Goal: Task Accomplishment & Management: Use online tool/utility

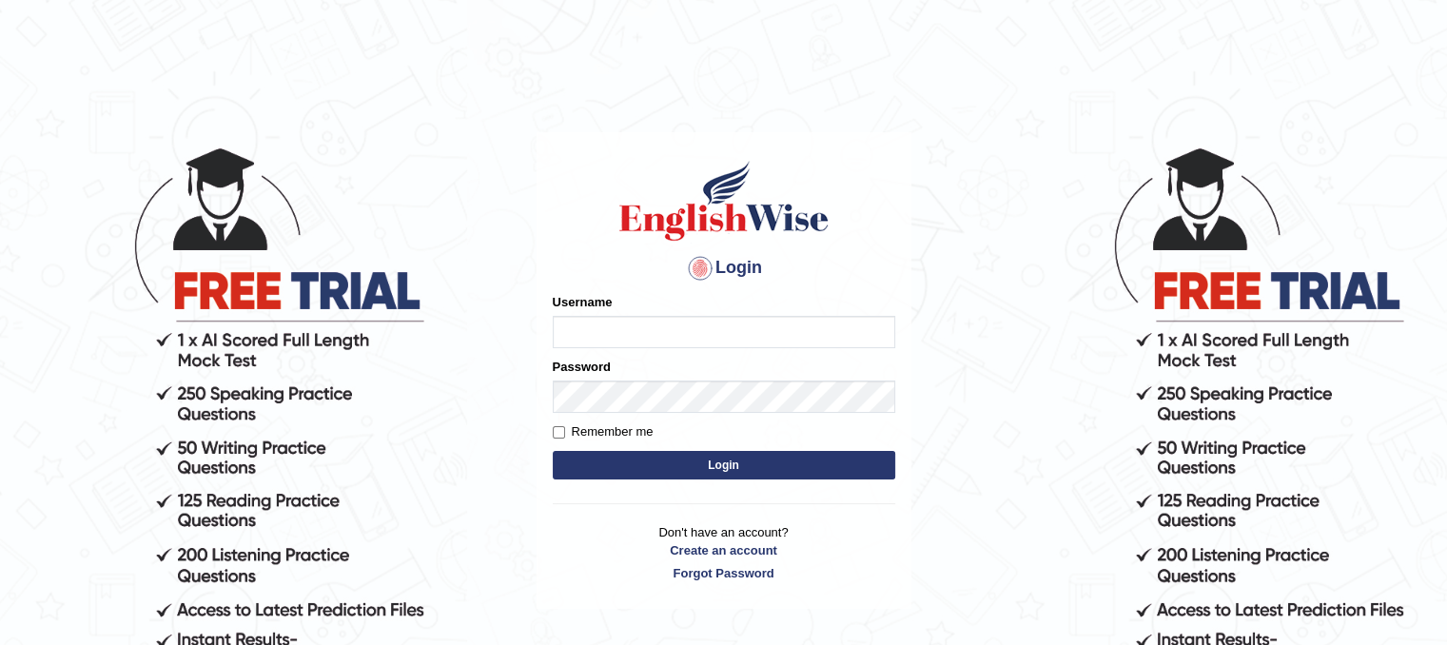
type input "dasunsenevirathna"
click at [614, 463] on button "Login" at bounding box center [724, 465] width 343 height 29
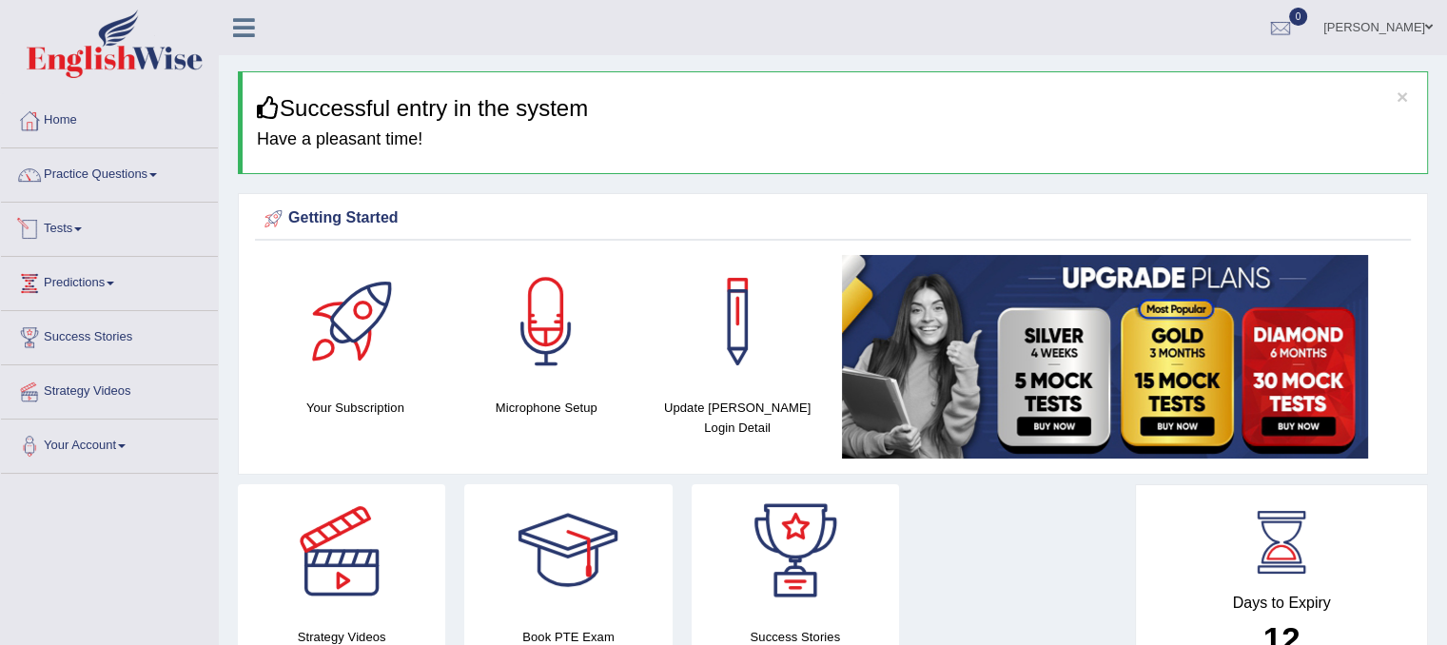
click at [97, 228] on link "Tests" at bounding box center [109, 227] width 217 height 48
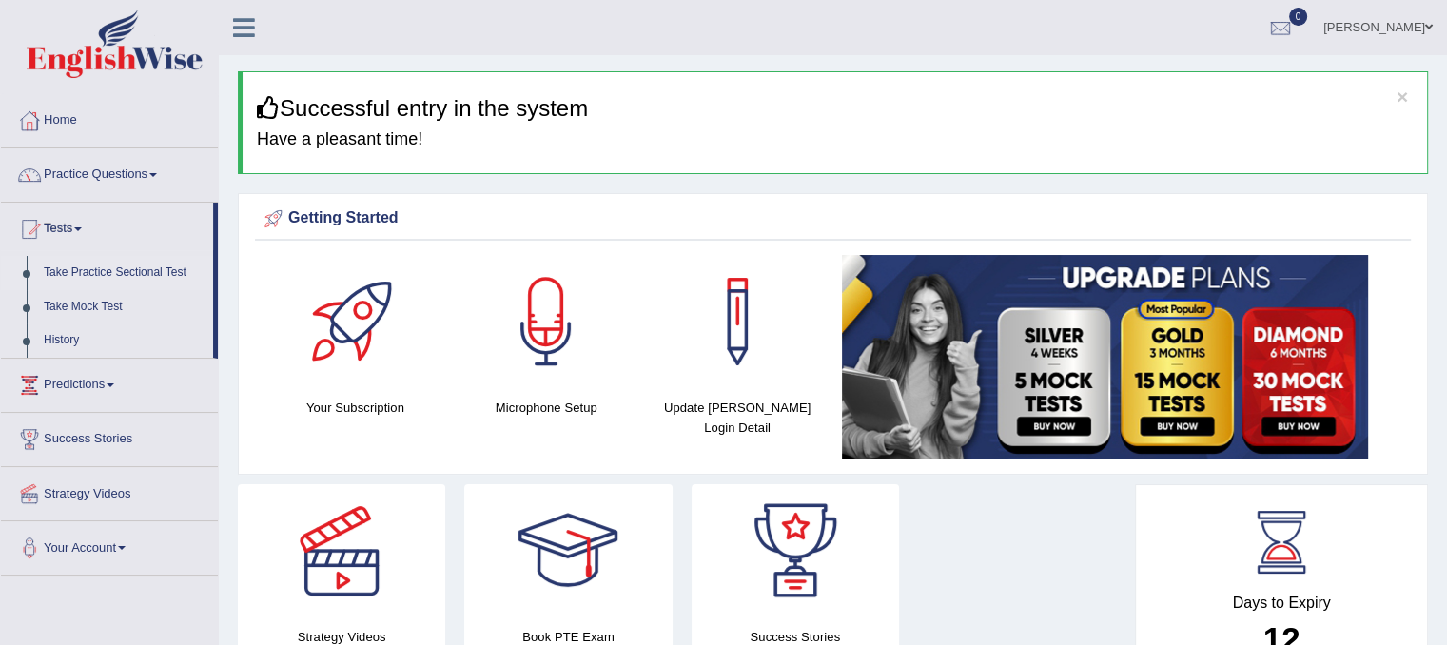
click at [107, 275] on link "Take Practice Sectional Test" at bounding box center [124, 273] width 178 height 34
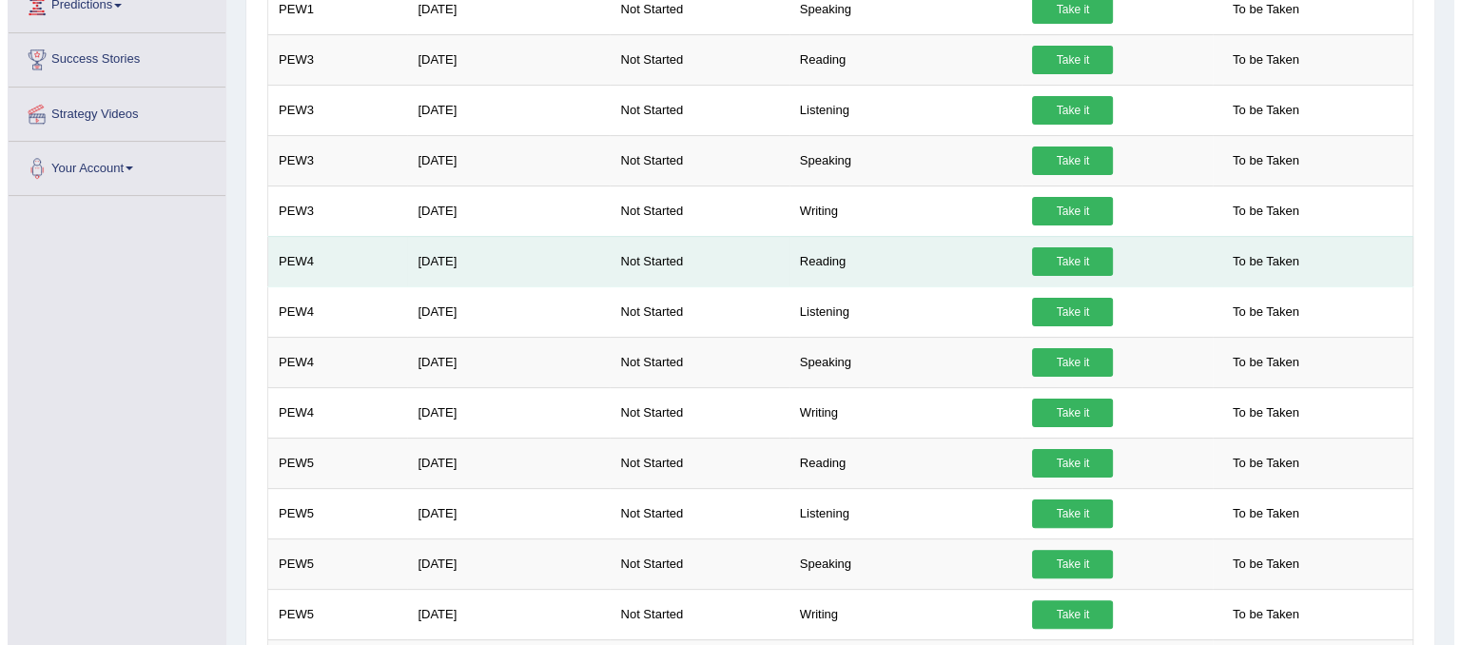
scroll to position [381, 0]
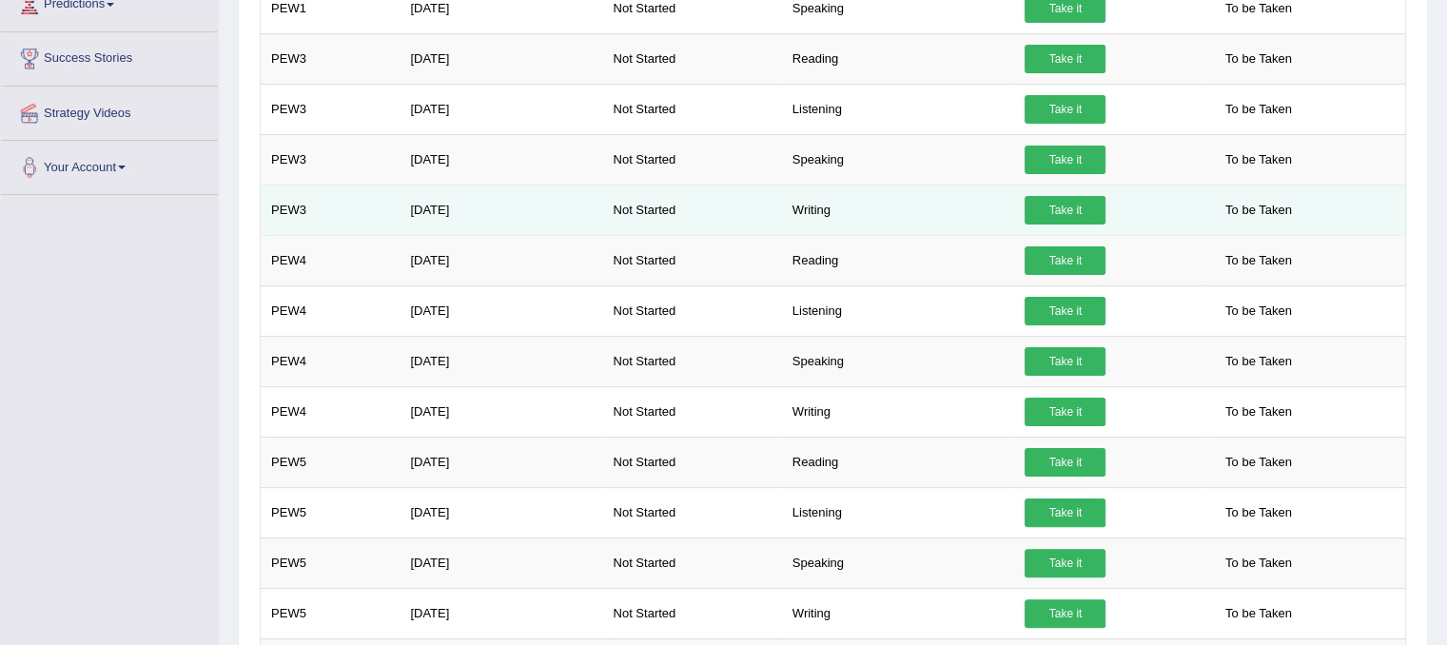
click at [814, 207] on td "Writing" at bounding box center [898, 210] width 233 height 50
click at [1061, 202] on link "Take it" at bounding box center [1065, 210] width 81 height 29
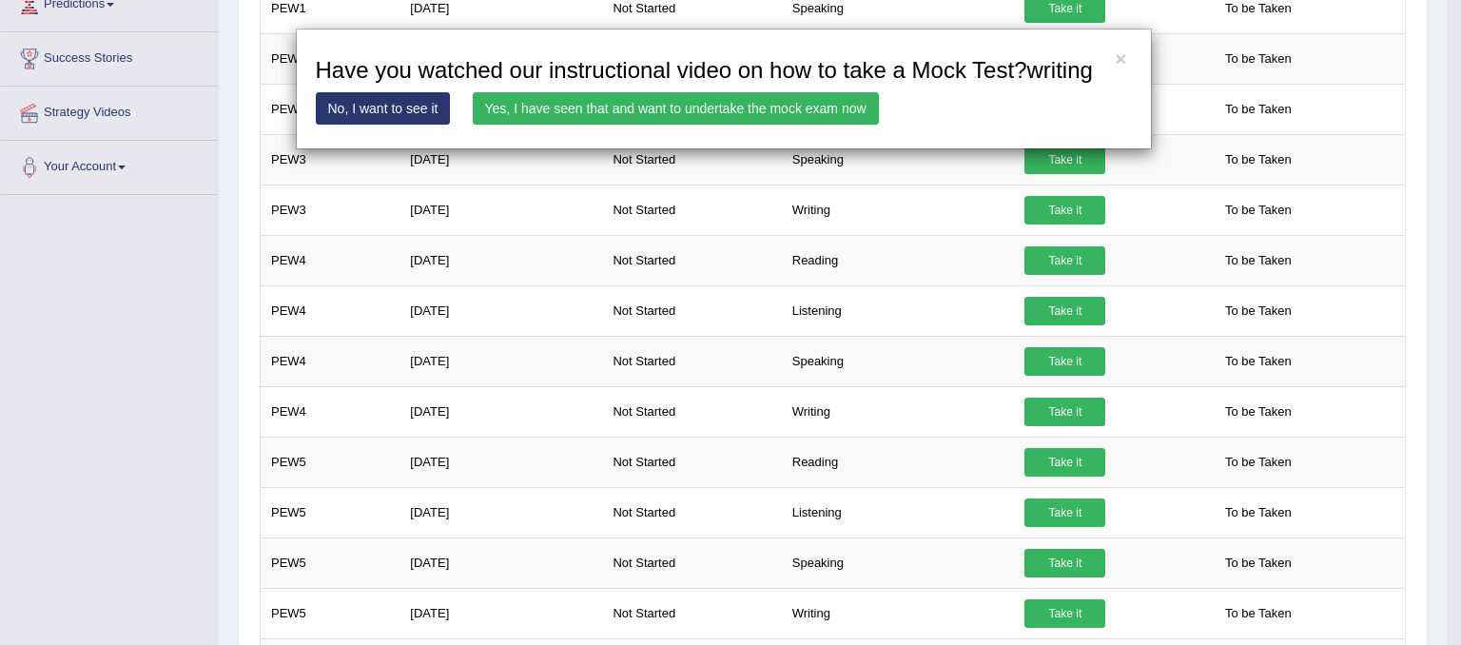
click at [666, 104] on link "Yes, I have seen that and want to undertake the mock exam now" at bounding box center [676, 108] width 406 height 32
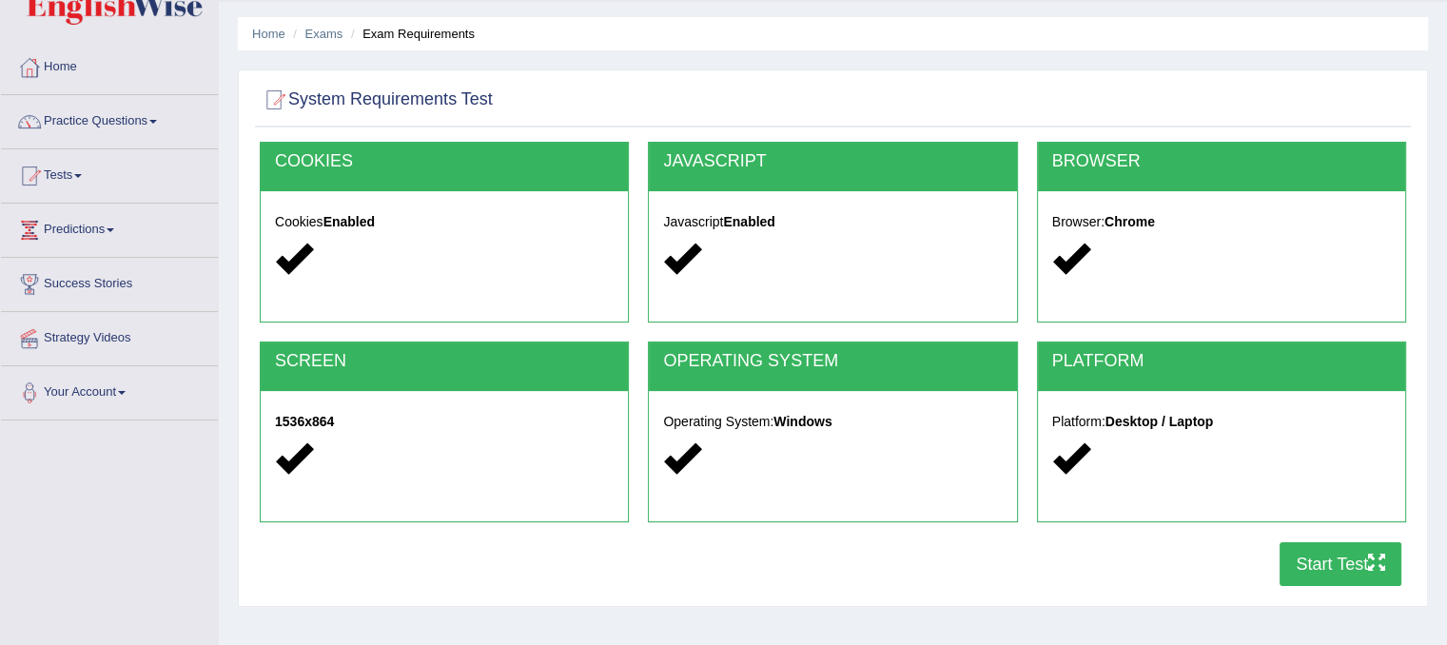
scroll to position [190, 0]
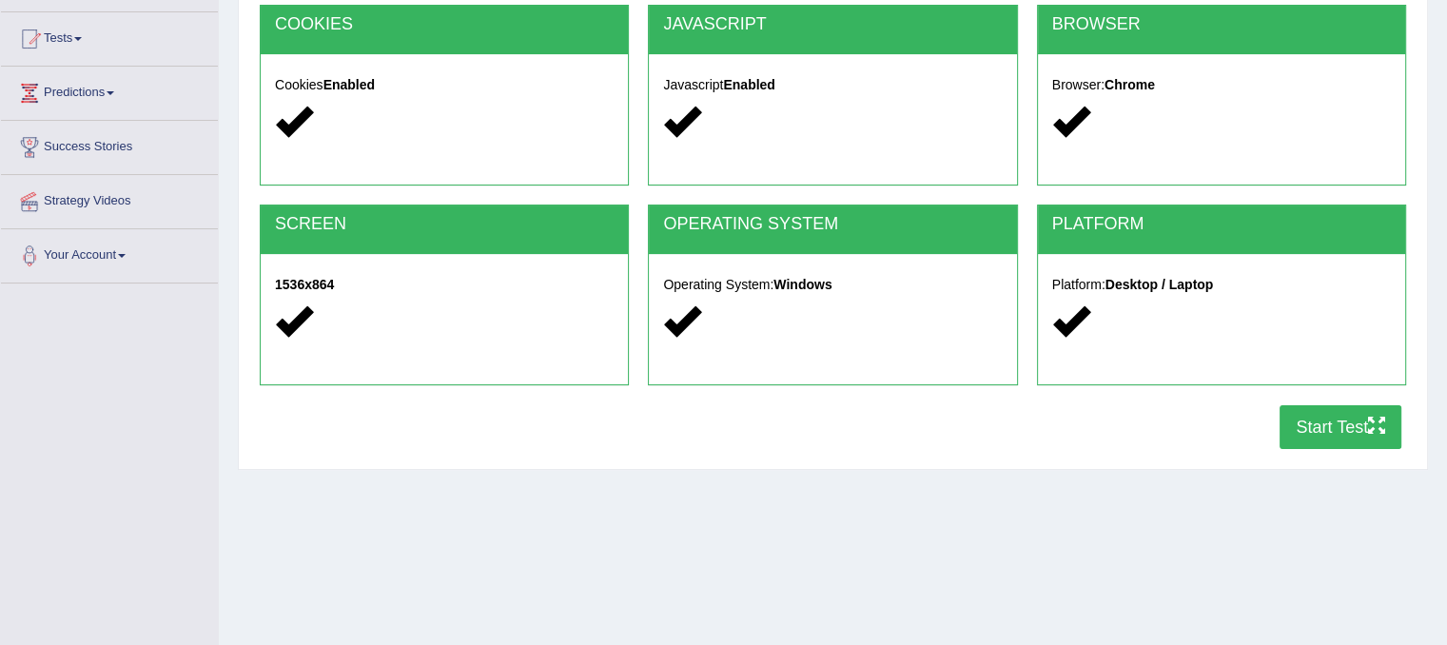
click at [1369, 424] on icon "button" at bounding box center [1376, 425] width 17 height 17
